Goal: Information Seeking & Learning: Learn about a topic

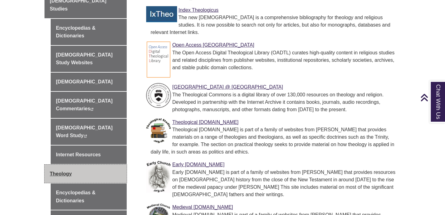
scroll to position [259, 0]
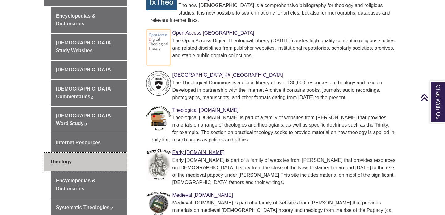
click at [97, 153] on link "Theology" at bounding box center [85, 162] width 82 height 19
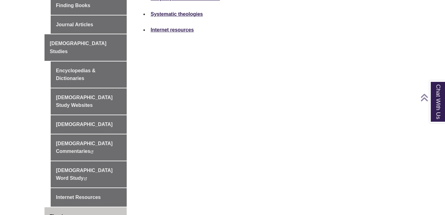
scroll to position [131, 0]
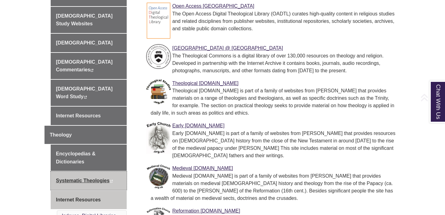
scroll to position [354, 0]
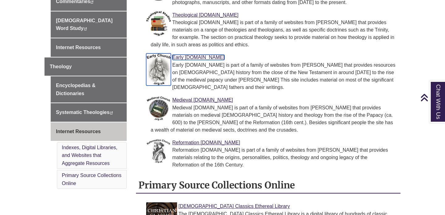
click at [187, 55] on link "Early [DOMAIN_NAME]" at bounding box center [198, 57] width 52 height 5
